Goal: Find specific page/section: Find specific page/section

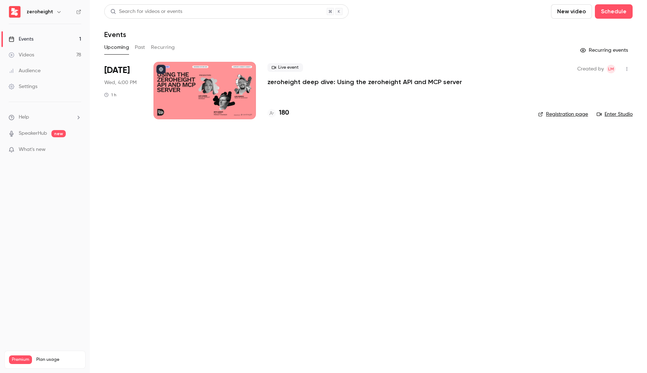
click at [259, 186] on main "Search for videos or events New video Schedule Events Upcoming Past Recurring R…" at bounding box center [368, 186] width 557 height 373
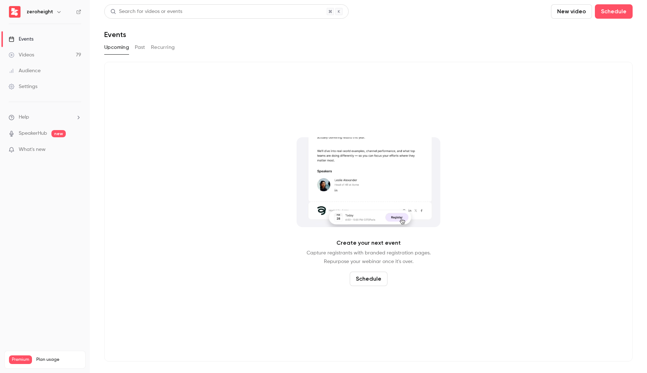
click at [137, 48] on button "Past" at bounding box center [140, 47] width 10 height 11
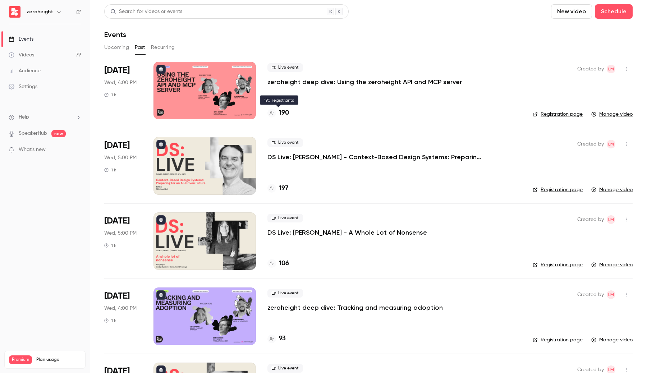
click at [281, 115] on h4 "190" at bounding box center [284, 113] width 10 height 10
